Goal: Task Accomplishment & Management: Manage account settings

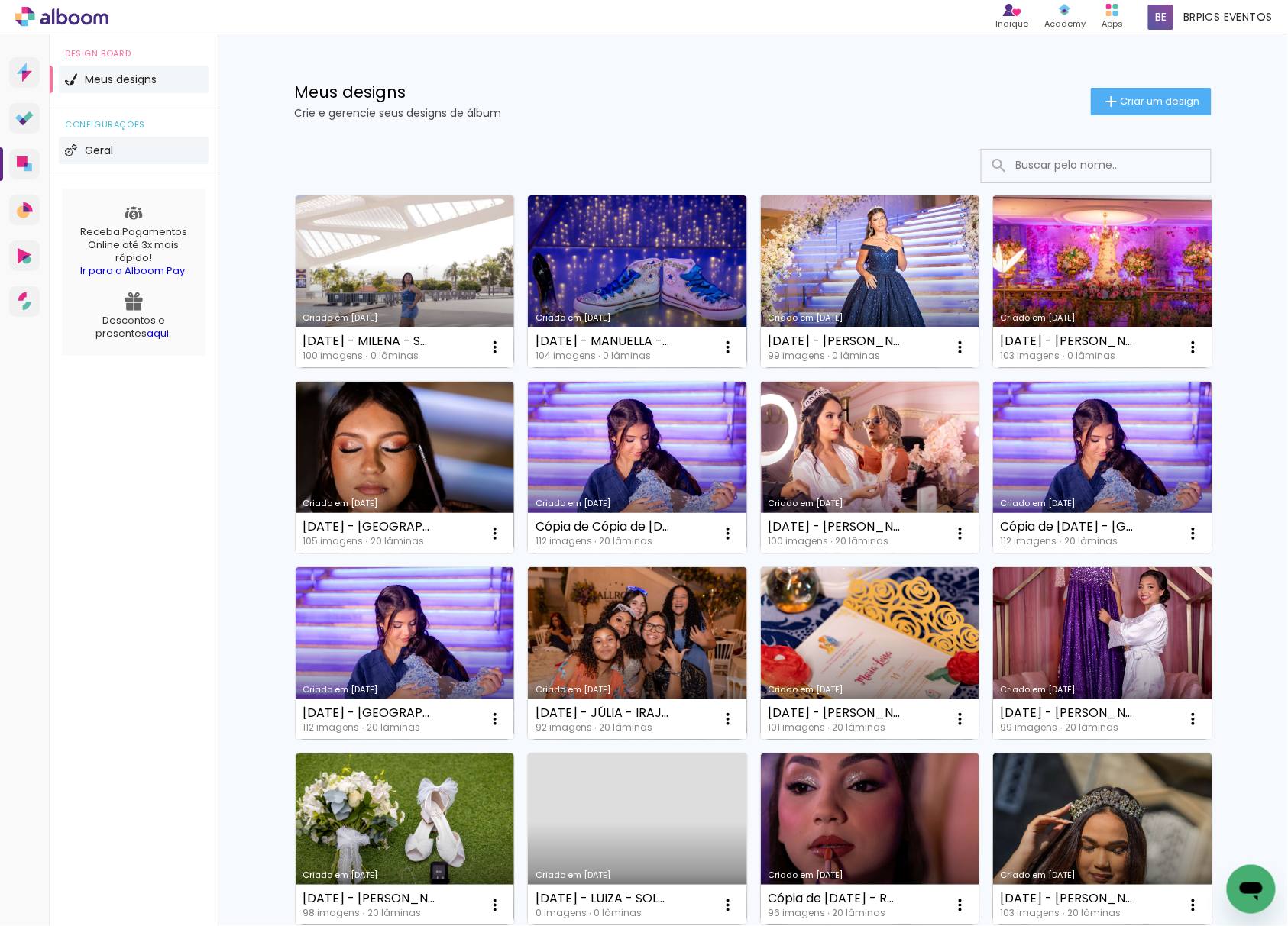
click at [102, 151] on span "Geral" at bounding box center [98, 151] width 28 height 11
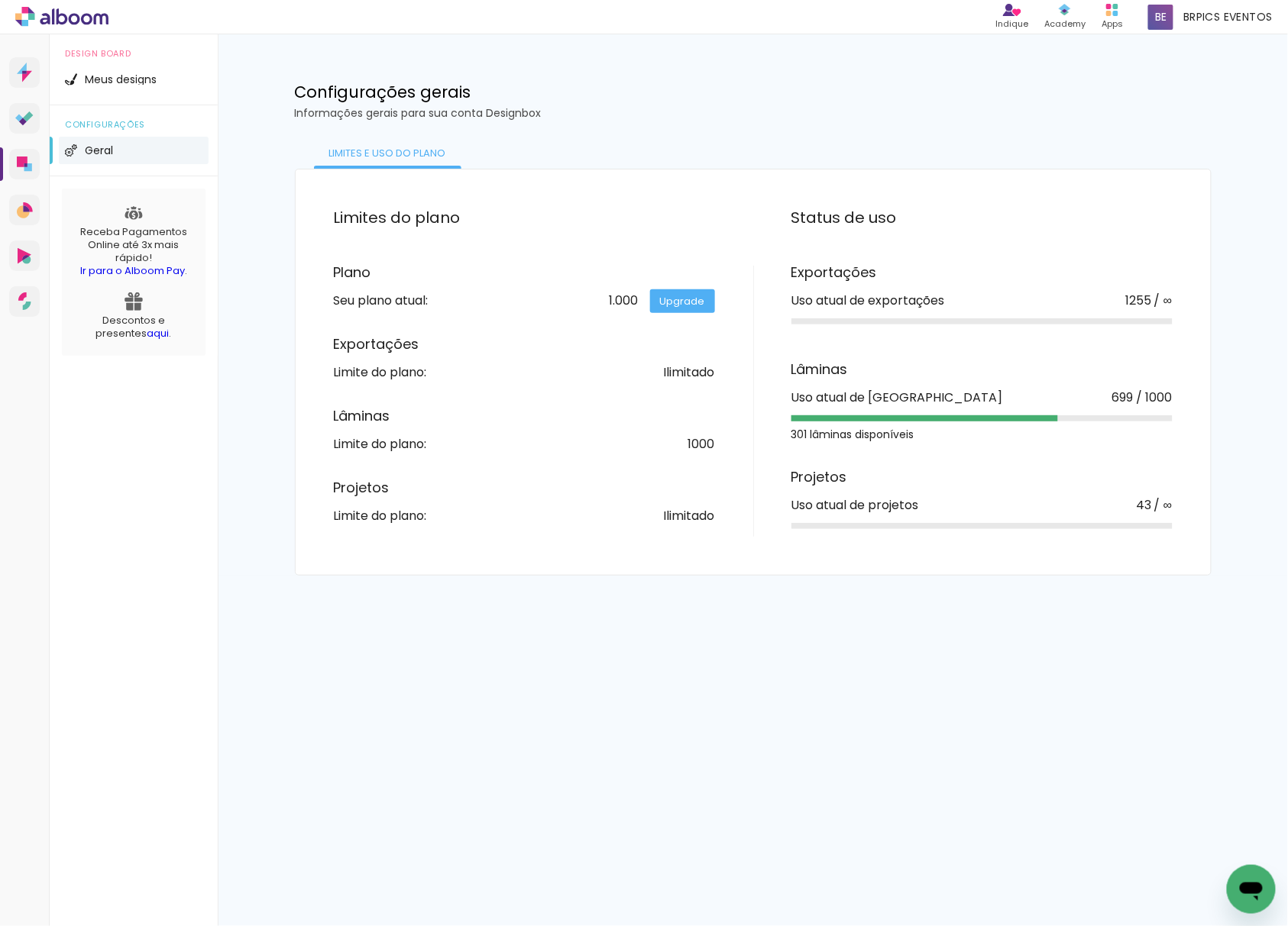
click at [9, 168] on link "Designbox Diagramação de álbuns" at bounding box center [24, 164] width 31 height 31
